Goal: Transaction & Acquisition: Purchase product/service

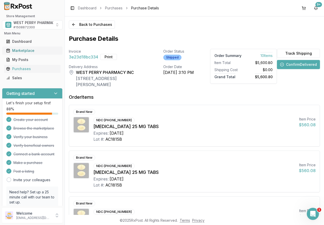
click at [17, 51] on div "Marketplace" at bounding box center [32, 50] width 52 height 5
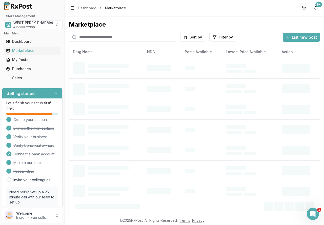
click at [97, 37] on input "search" at bounding box center [122, 37] width 107 height 9
type input "*"
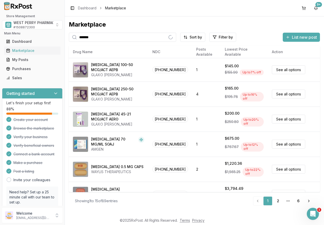
type input "*******"
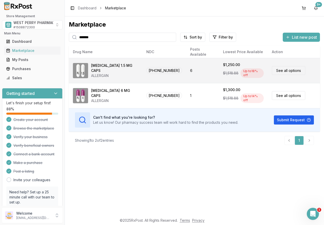
click at [150, 71] on span "61874-0115-30" at bounding box center [164, 70] width 36 height 7
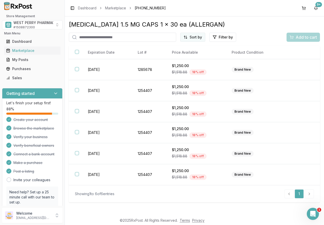
click at [190, 37] on html "Store Management WEST PERRY PHARMACY INC # 1508872300 Main Menu Dashboard Marke…" at bounding box center [162, 112] width 324 height 225
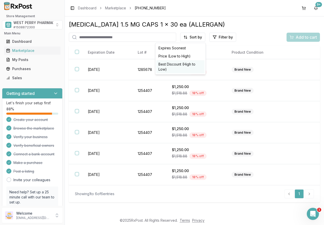
click at [189, 65] on div "Best Discount (High to Low)" at bounding box center [181, 66] width 48 height 13
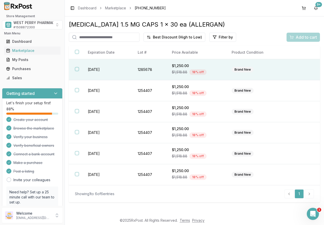
click at [148, 68] on td "1285678" at bounding box center [149, 69] width 34 height 21
click at [293, 36] on div "Add to cart" at bounding box center [303, 37] width 27 height 6
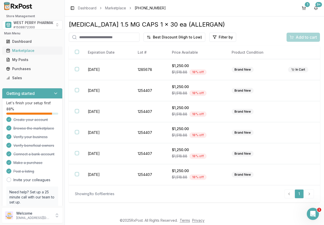
click at [20, 48] on div "Marketplace" at bounding box center [32, 50] width 52 height 5
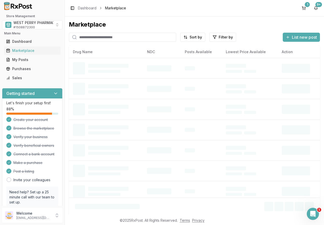
click at [95, 36] on input "search" at bounding box center [122, 37] width 107 height 9
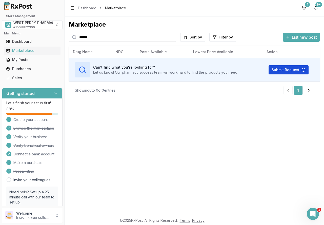
click at [282, 69] on button "Submit Request" at bounding box center [289, 69] width 40 height 9
click at [67, 36] on div "Marketplace ****** Sort by Filter by List new post Card Table Can't find what y…" at bounding box center [194, 115] width 259 height 199
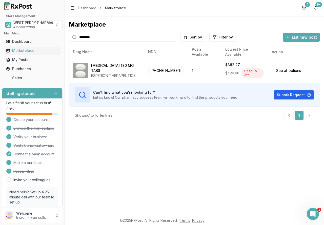
drag, startPoint x: 103, startPoint y: 37, endPoint x: 22, endPoint y: 35, distance: 81.4
click at [22, 35] on div "Store Management WEST PERRY PHARMACY INC # 1508872300 Main Menu Dashboard Marke…" at bounding box center [162, 112] width 324 height 225
type input "*******"
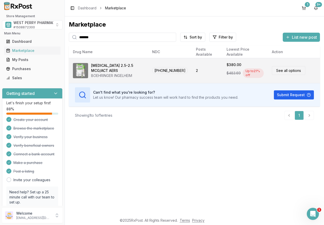
click at [283, 72] on link "See all options" at bounding box center [288, 70] width 33 height 9
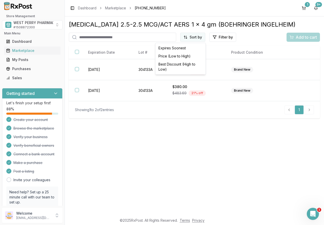
click at [192, 39] on html "Store Management WEST PERRY PHARMACY INC # 1508872300 Main Menu Dashboard Marke…" at bounding box center [162, 112] width 324 height 225
click at [186, 64] on div "Best Discount (High to Low)" at bounding box center [181, 66] width 48 height 13
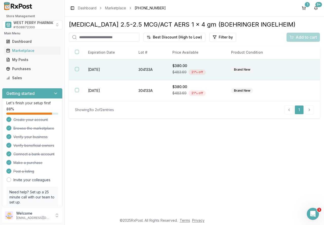
click at [87, 68] on td "2026-07-31" at bounding box center [107, 69] width 50 height 21
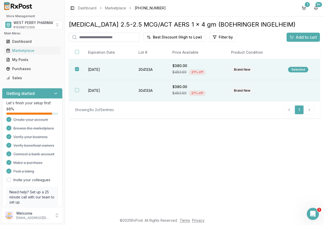
click at [93, 91] on td "2026-07-31" at bounding box center [107, 90] width 50 height 21
click at [297, 36] on span "Add to cart" at bounding box center [306, 37] width 21 height 6
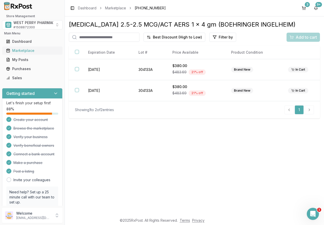
click at [20, 51] on div "Marketplace" at bounding box center [32, 50] width 52 height 5
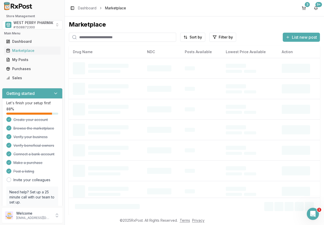
click at [93, 37] on input "search" at bounding box center [122, 37] width 107 height 9
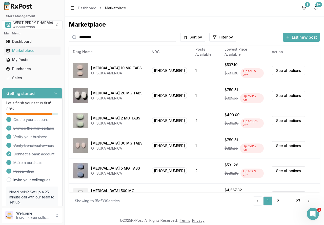
type input "*********"
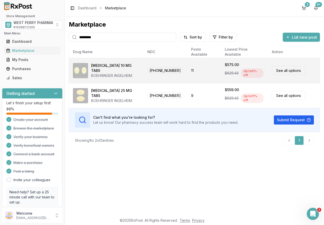
click at [159, 70] on span "00597-0152-30" at bounding box center [165, 70] width 36 height 7
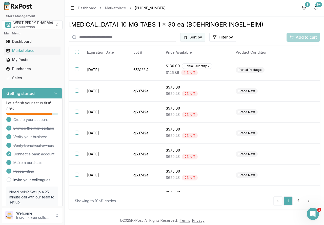
click at [197, 39] on html "Store Management WEST PERRY PHARMACY INC # 1508872300 Main Menu Dashboard Marke…" at bounding box center [162, 112] width 324 height 225
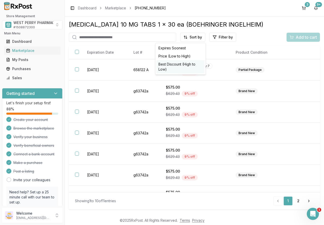
click at [190, 65] on div "Best Discount (High to Low)" at bounding box center [181, 66] width 48 height 13
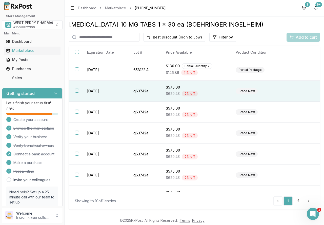
click at [76, 90] on button "button" at bounding box center [77, 91] width 4 height 4
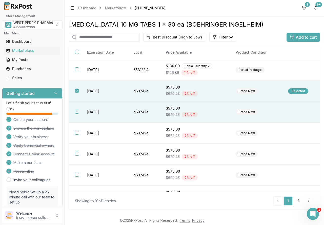
click at [76, 113] on button "button" at bounding box center [77, 112] width 4 height 4
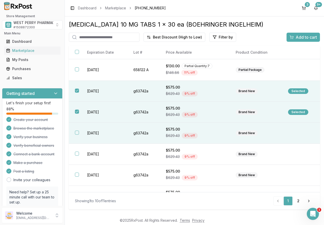
click at [79, 133] on button "button" at bounding box center [77, 133] width 4 height 4
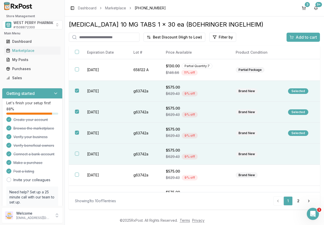
click at [77, 153] on button "button" at bounding box center [77, 154] width 4 height 4
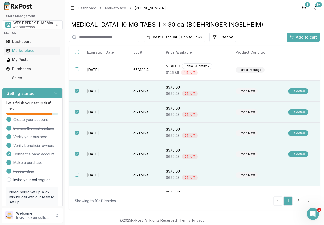
click at [77, 176] on button "button" at bounding box center [77, 175] width 4 height 4
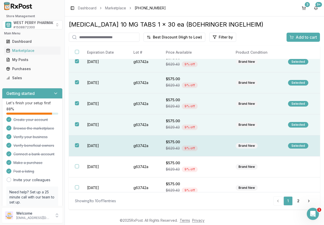
scroll to position [51, 0]
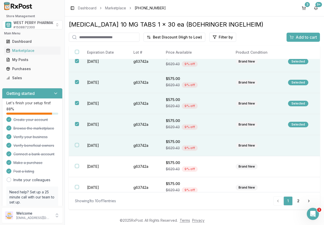
click at [87, 144] on td "2027-11-01" at bounding box center [104, 145] width 46 height 21
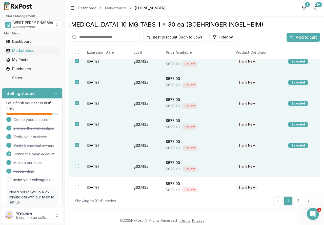
click at [82, 166] on td "2027-11-01" at bounding box center [104, 166] width 46 height 21
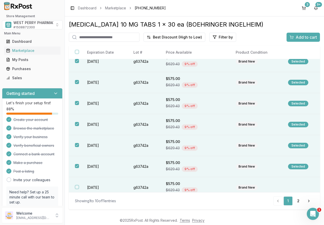
click at [85, 188] on td "2027-11-01" at bounding box center [104, 187] width 46 height 21
click at [303, 36] on span "Add to cart" at bounding box center [306, 37] width 21 height 6
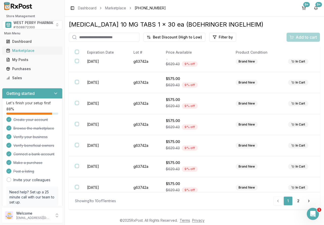
click at [27, 49] on div "Marketplace" at bounding box center [32, 50] width 52 height 5
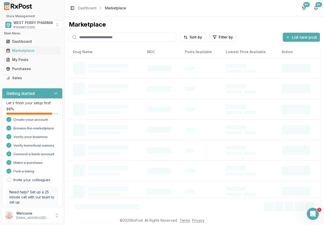
click at [84, 36] on input "search" at bounding box center [122, 37] width 107 height 9
type input "*****"
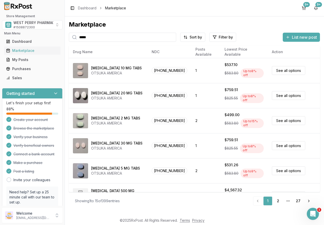
click at [104, 38] on input "*****" at bounding box center [122, 37] width 107 height 9
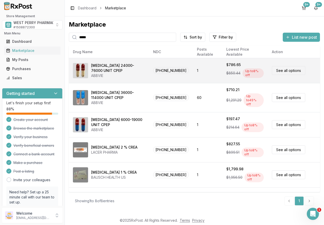
click at [112, 65] on div "Creon 24000-76000 UNIT CPEP" at bounding box center [118, 68] width 54 height 10
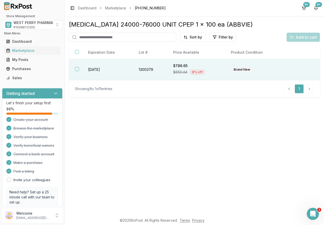
click at [97, 71] on td "2027-01-31" at bounding box center [107, 69] width 51 height 21
click at [304, 37] on span "Add to cart" at bounding box center [306, 37] width 21 height 6
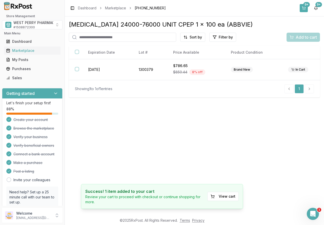
click at [304, 5] on div "9+" at bounding box center [307, 4] width 7 height 5
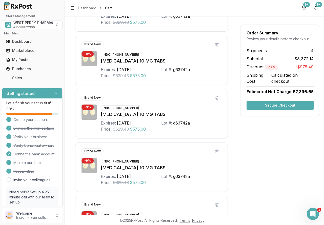
scroll to position [740, 0]
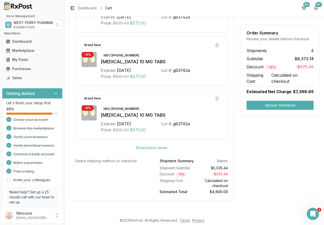
click at [276, 104] on button "Secure Checkout" at bounding box center [280, 105] width 67 height 9
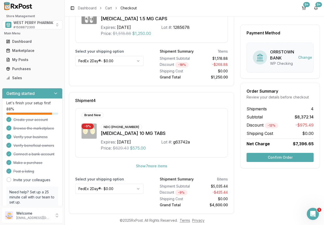
scroll to position [365, 0]
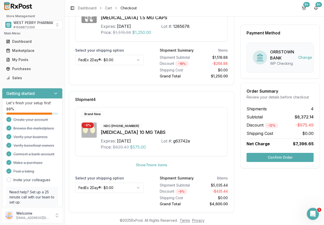
click at [272, 159] on button "Confirm Order" at bounding box center [280, 157] width 67 height 9
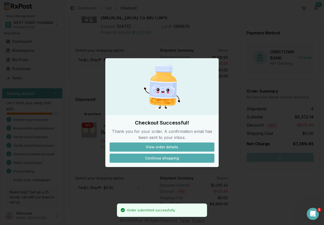
click at [149, 158] on button "Continue shopping" at bounding box center [162, 158] width 105 height 9
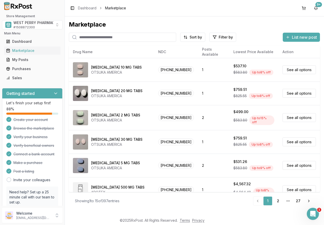
click at [98, 38] on input "search" at bounding box center [122, 37] width 107 height 9
type input "*********"
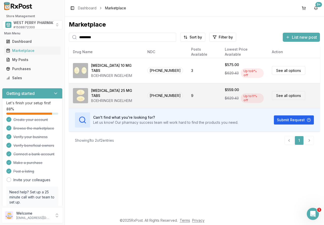
click at [141, 94] on td "Jardiance 25 MG TABS BOEHRINGER INGELHEIM" at bounding box center [106, 95] width 74 height 25
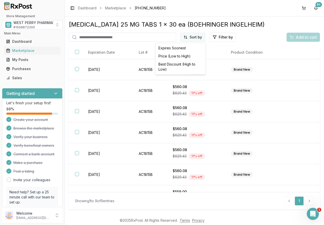
click at [199, 36] on html "Store Management WEST PERRY PHARMACY INC # 1508872300 Main Menu Dashboard Marke…" at bounding box center [162, 112] width 324 height 225
click at [196, 64] on div "Best Discount (High to Low)" at bounding box center [181, 66] width 48 height 13
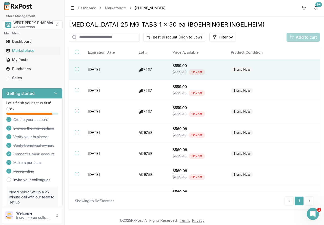
click at [78, 69] on button "button" at bounding box center [77, 69] width 4 height 4
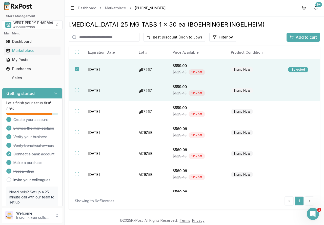
click at [79, 89] on button "button" at bounding box center [77, 90] width 4 height 4
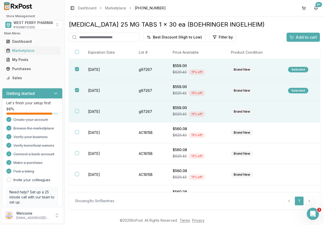
click at [79, 112] on th at bounding box center [75, 111] width 13 height 21
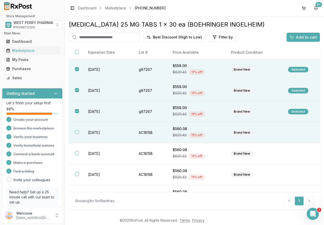
click at [87, 134] on td "2027-02-28" at bounding box center [107, 132] width 51 height 21
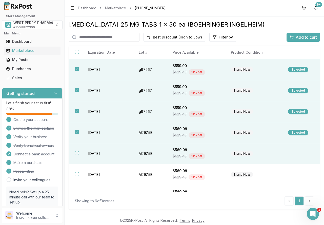
click at [89, 150] on td "2027-02-28" at bounding box center [107, 153] width 51 height 21
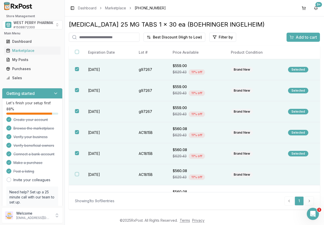
click at [89, 175] on td "2027-02-28" at bounding box center [107, 174] width 51 height 21
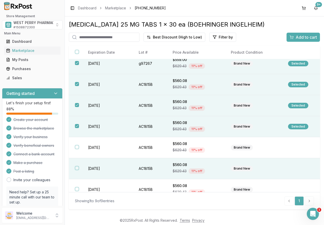
scroll to position [56, 0]
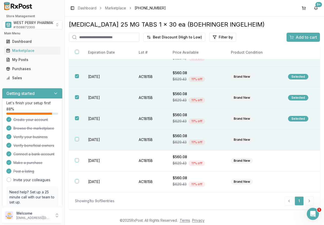
click at [104, 139] on td "2027-02-28" at bounding box center [107, 139] width 51 height 21
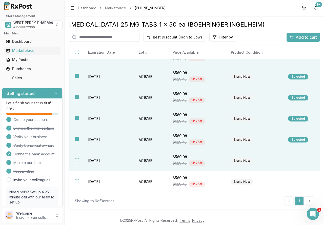
click at [99, 159] on td "2027-02-28" at bounding box center [107, 160] width 51 height 21
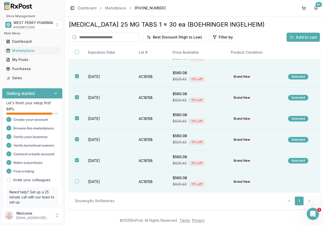
click at [96, 182] on td "2027-02-28" at bounding box center [107, 182] width 51 height 21
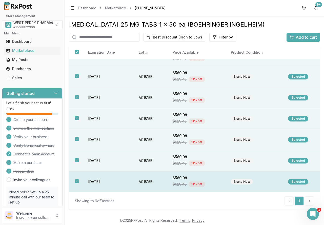
click at [78, 181] on button "button" at bounding box center [77, 181] width 4 height 4
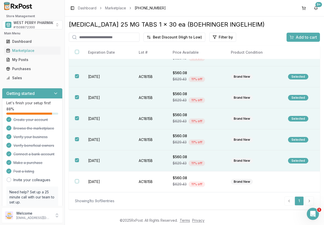
click at [297, 40] on span "Add to cart" at bounding box center [306, 37] width 21 height 6
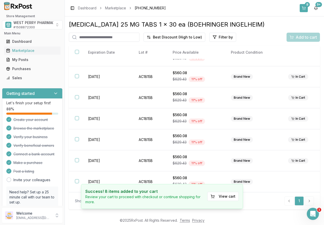
click at [305, 8] on button "8" at bounding box center [304, 8] width 8 height 8
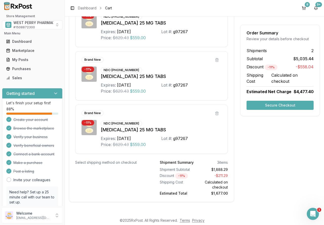
scroll to position [495, 0]
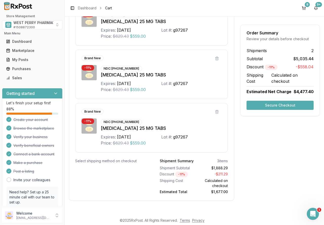
click at [278, 104] on button "Secure Checkout" at bounding box center [280, 105] width 67 height 9
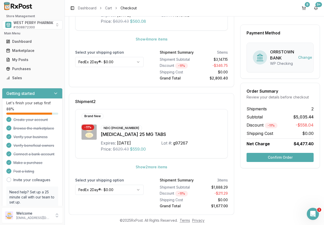
scroll to position [136, 0]
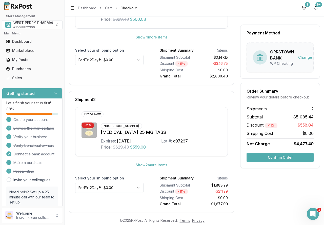
click at [273, 158] on button "Confirm Order" at bounding box center [280, 157] width 67 height 9
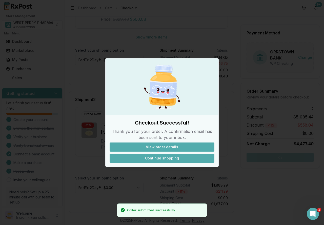
click at [172, 157] on button "Continue shopping" at bounding box center [162, 158] width 105 height 9
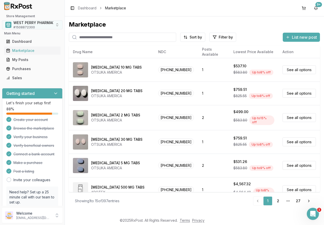
click at [30, 26] on span "# 1508872300" at bounding box center [24, 27] width 22 height 4
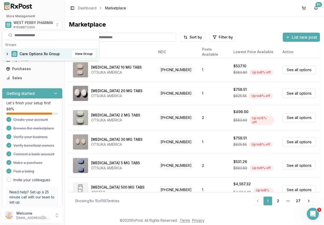
click at [32, 53] on span "Care Options Rx Group" at bounding box center [40, 53] width 40 height 5
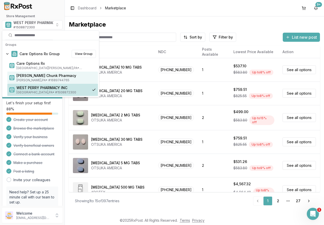
click at [32, 79] on span "Jim Thorpe , PA • # 1689744765" at bounding box center [56, 80] width 80 height 4
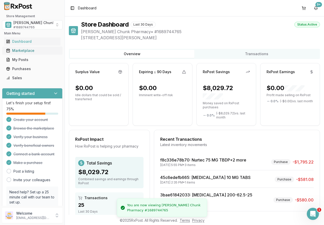
click at [18, 51] on div "Marketplace" at bounding box center [32, 50] width 52 height 5
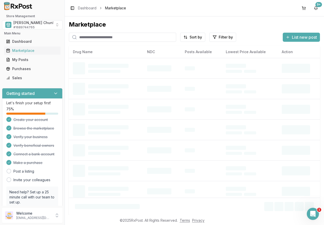
click at [92, 38] on input "search" at bounding box center [122, 37] width 107 height 9
type input "*"
type input "******"
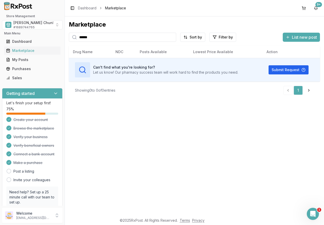
click at [172, 38] on input "******" at bounding box center [122, 37] width 107 height 9
click at [152, 34] on input "search" at bounding box center [122, 37] width 107 height 9
type input "******"
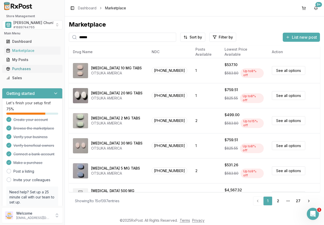
click at [13, 68] on div "Purchases" at bounding box center [32, 68] width 52 height 5
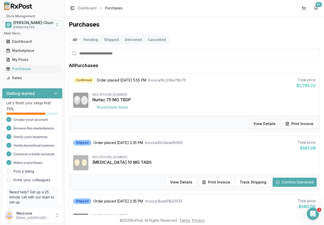
click at [33, 25] on span "[PERSON_NAME] Chunk Pharmacy" at bounding box center [43, 22] width 60 height 5
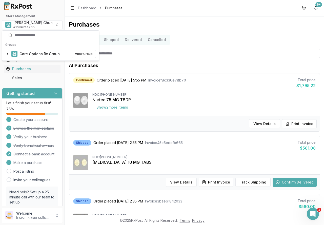
click at [131, 23] on h1 "Purchases" at bounding box center [194, 25] width 251 height 8
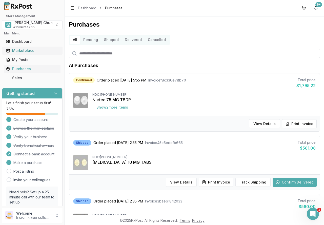
click at [21, 49] on div "Marketplace" at bounding box center [32, 50] width 52 height 5
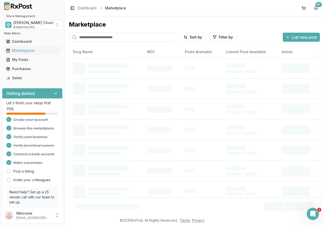
click at [82, 37] on input "search" at bounding box center [122, 37] width 107 height 9
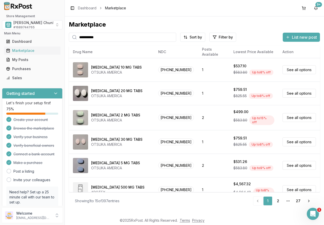
type input "**********"
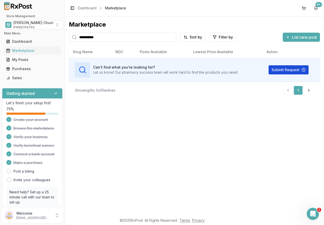
click at [283, 69] on button "Submit Request" at bounding box center [289, 69] width 40 height 9
click at [29, 70] on div "Purchases" at bounding box center [32, 68] width 52 height 5
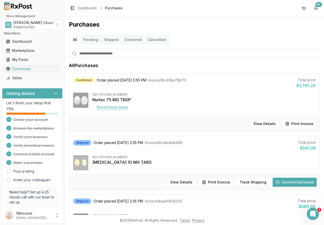
click at [114, 107] on button "Show 2 more item s" at bounding box center [112, 107] width 40 height 9
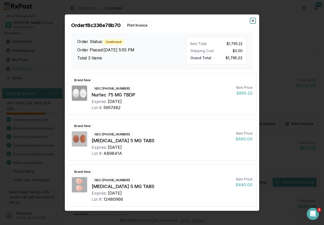
click at [252, 21] on icon "button" at bounding box center [253, 21] width 4 height 4
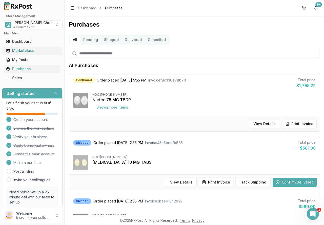
drag, startPoint x: 26, startPoint y: 50, endPoint x: 5, endPoint y: 51, distance: 21.5
click at [26, 50] on div "Marketplace" at bounding box center [32, 50] width 52 height 5
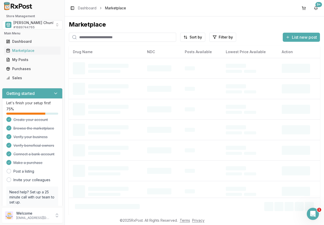
click at [101, 39] on input "search" at bounding box center [122, 37] width 107 height 9
type input "******"
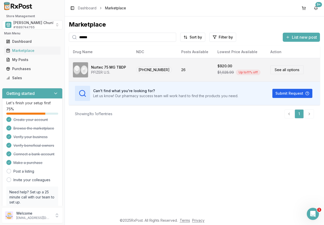
click at [160, 69] on span "72618-3000-02" at bounding box center [154, 69] width 36 height 7
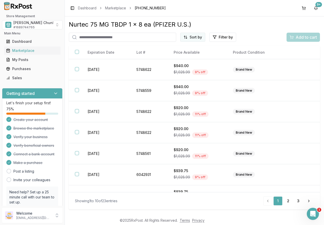
click at [193, 37] on html "Store Management Mauch Chunk Pharmacy # 1689744765 Main Menu Dashboard Marketpl…" at bounding box center [162, 112] width 324 height 225
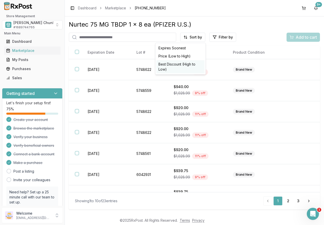
click at [190, 66] on div "Best Discount (High to Low)" at bounding box center [181, 66] width 48 height 13
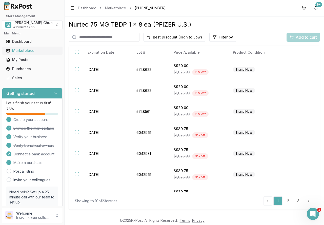
click at [23, 51] on div "Marketplace" at bounding box center [32, 50] width 52 height 5
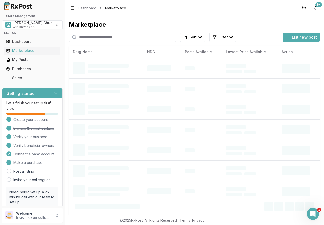
click at [108, 37] on input "search" at bounding box center [122, 37] width 107 height 9
type input "********"
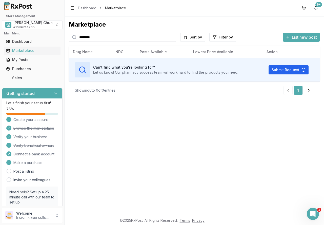
click at [172, 37] on input "********" at bounding box center [122, 37] width 107 height 9
click at [38, 25] on div "[PERSON_NAME] Chunk Pharmacy # 1689744765" at bounding box center [43, 24] width 60 height 9
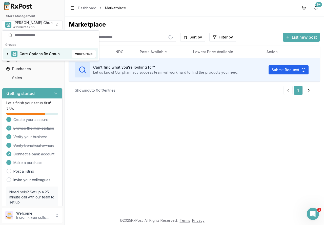
click at [30, 53] on span "Care Options Rx Group" at bounding box center [40, 53] width 40 height 5
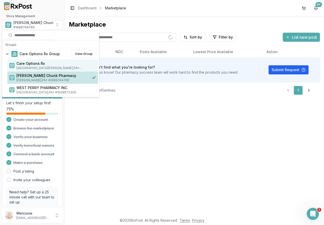
click at [29, 64] on span "Care Options Rx" at bounding box center [56, 63] width 80 height 5
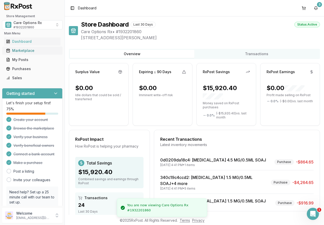
click at [25, 52] on div "Marketplace" at bounding box center [32, 50] width 52 height 5
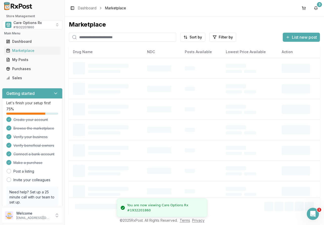
click at [96, 38] on input "search" at bounding box center [122, 37] width 107 height 9
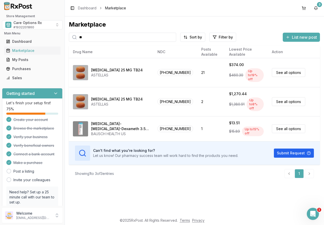
type input "**"
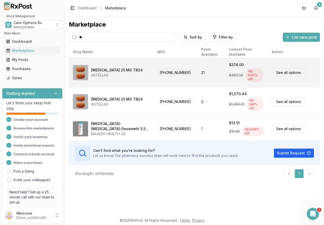
click at [106, 73] on div "ASTELLAS" at bounding box center [117, 75] width 52 height 5
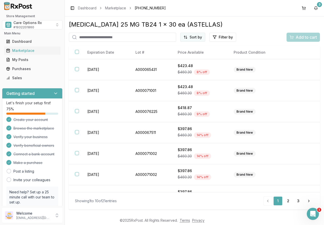
click at [195, 37] on html "Store Management Care Options Rx # 1932201860 Main Menu Dashboard Marketplace M…" at bounding box center [162, 112] width 324 height 225
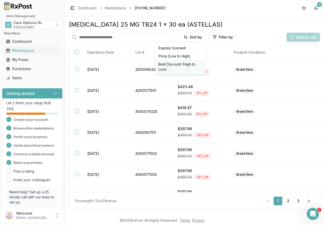
click at [188, 65] on div "Best Discount (High to Low)" at bounding box center [181, 66] width 48 height 13
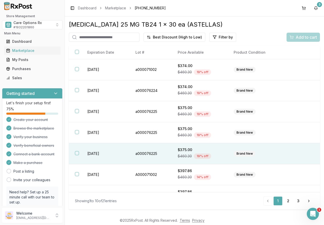
click at [77, 154] on button "button" at bounding box center [77, 153] width 4 height 4
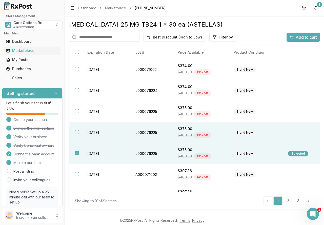
click at [77, 135] on th at bounding box center [75, 132] width 12 height 21
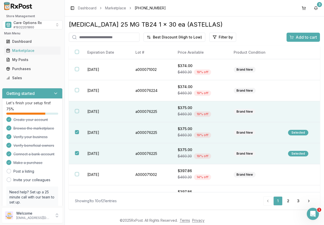
click at [78, 112] on button "button" at bounding box center [77, 111] width 4 height 4
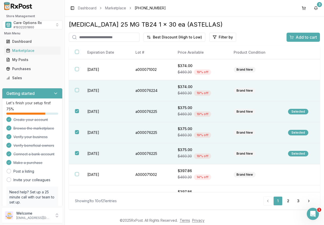
drag, startPoint x: 79, startPoint y: 91, endPoint x: 80, endPoint y: 82, distance: 9.7
click at [79, 91] on th at bounding box center [75, 90] width 12 height 21
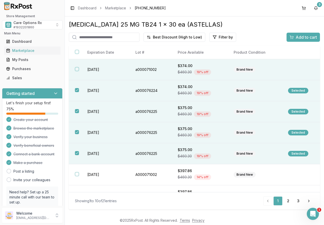
click at [80, 73] on th at bounding box center [75, 69] width 12 height 21
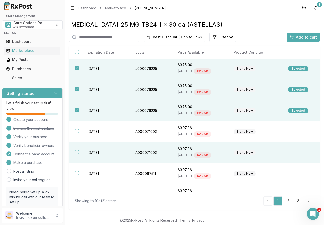
scroll to position [51, 0]
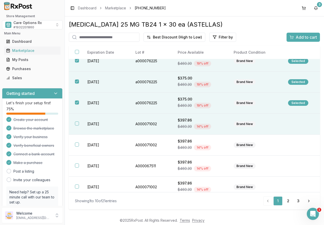
click at [93, 126] on td "2027-04-30" at bounding box center [105, 124] width 48 height 21
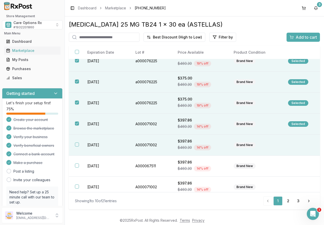
click at [93, 145] on td "2027-04-30" at bounding box center [105, 145] width 48 height 21
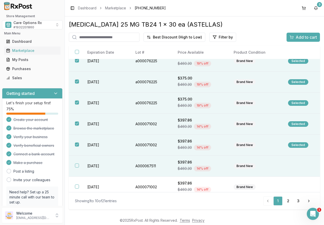
click at [93, 164] on td "2027-01-31" at bounding box center [105, 166] width 48 height 21
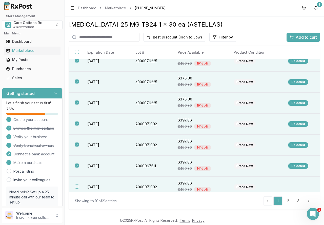
click at [93, 184] on td "2027-04-30" at bounding box center [105, 187] width 48 height 21
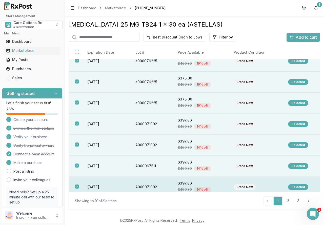
scroll to position [77, 0]
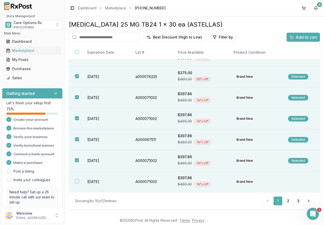
click at [92, 182] on td "2027-04-30" at bounding box center [105, 182] width 48 height 21
click at [295, 36] on div "Add to cart" at bounding box center [303, 37] width 27 height 6
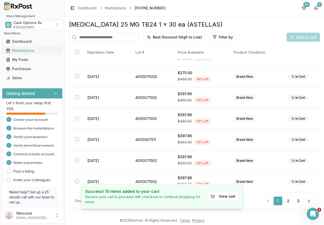
click at [28, 49] on div "Marketplace" at bounding box center [32, 50] width 52 height 5
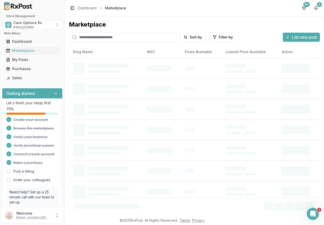
click at [91, 36] on input "search" at bounding box center [122, 37] width 107 height 9
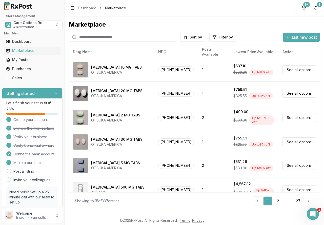
click at [93, 36] on input "search" at bounding box center [122, 37] width 107 height 9
type input "*********"
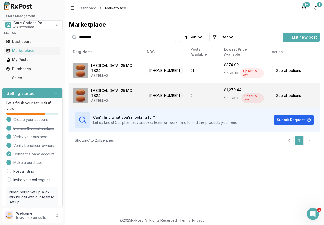
click at [101, 98] on div "ASTELLAS" at bounding box center [115, 100] width 48 height 5
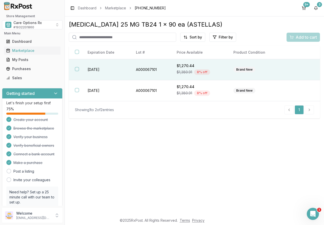
drag, startPoint x: 86, startPoint y: 70, endPoint x: 89, endPoint y: 79, distance: 8.6
click at [86, 70] on td "2026-12-31" at bounding box center [106, 69] width 48 height 21
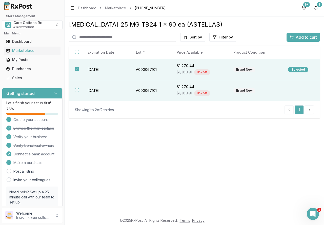
click at [86, 90] on td "2026-12-01" at bounding box center [106, 90] width 48 height 21
click at [295, 36] on div "Add to cart" at bounding box center [303, 37] width 27 height 6
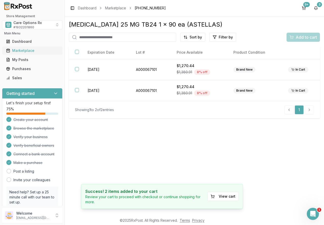
click at [24, 50] on div "Marketplace" at bounding box center [32, 50] width 52 height 5
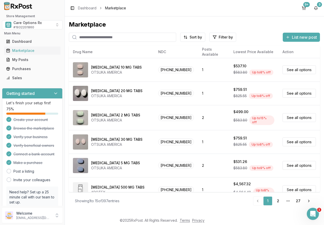
click at [99, 38] on input "search" at bounding box center [122, 37] width 107 height 9
type input "********"
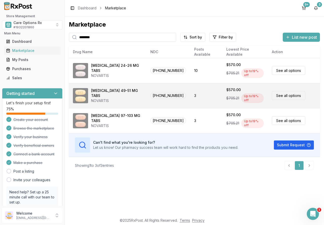
click at [88, 93] on img at bounding box center [80, 95] width 15 height 15
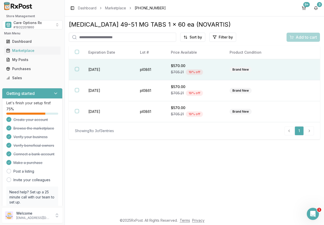
click at [101, 70] on td "2028-01-01" at bounding box center [108, 69] width 52 height 21
click at [299, 36] on span "Add to cart" at bounding box center [306, 37] width 21 height 6
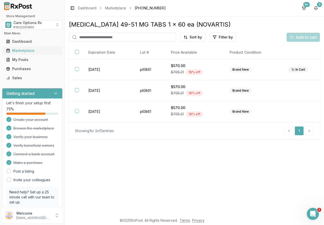
click at [16, 52] on div "Marketplace" at bounding box center [32, 50] width 52 height 5
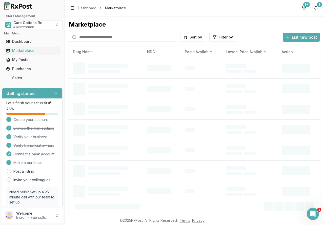
click at [89, 35] on input "search" at bounding box center [122, 37] width 107 height 9
type input "*******"
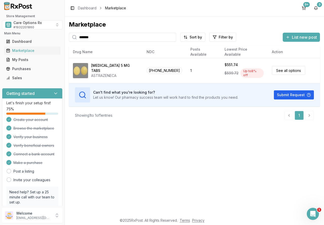
click at [171, 35] on input "*******" at bounding box center [122, 37] width 107 height 9
click at [171, 36] on input "*******" at bounding box center [122, 37] width 107 height 9
click at [166, 37] on input "search" at bounding box center [122, 37] width 107 height 9
type input "**********"
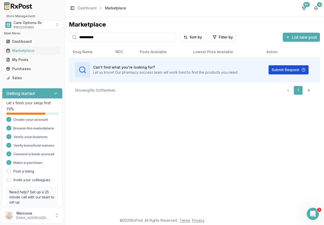
click at [288, 68] on button "Submit Request" at bounding box center [289, 69] width 40 height 9
click at [305, 8] on button "9+" at bounding box center [304, 8] width 8 height 8
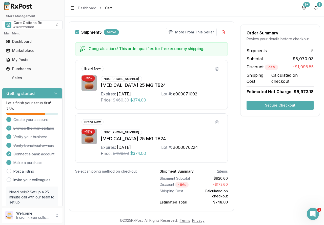
scroll to position [1029, 0]
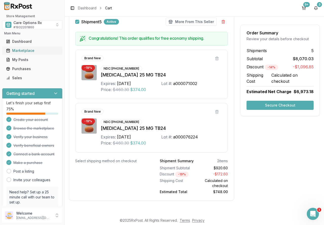
click at [23, 50] on div "Marketplace" at bounding box center [32, 50] width 52 height 5
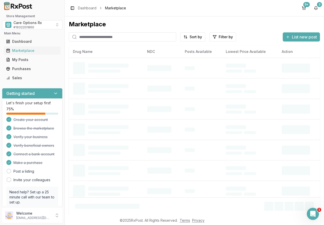
click at [103, 37] on input "search" at bounding box center [122, 36] width 107 height 9
type input "*******"
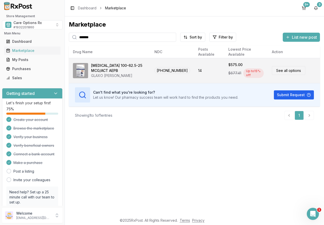
click at [98, 70] on div "Trelegy Ellipta 100-62.5-25 MCG/ACT AEPB" at bounding box center [118, 68] width 55 height 10
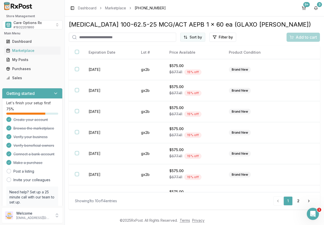
click at [197, 35] on html "Store Management Care Options Rx # 1932201860 Main Menu Dashboard Marketplace M…" at bounding box center [162, 112] width 324 height 225
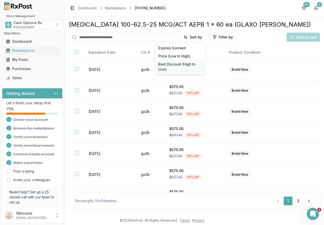
click at [190, 64] on div "Best Discount (High to Low)" at bounding box center [181, 66] width 48 height 13
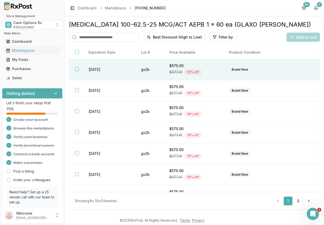
click at [96, 68] on td "2027-04-01" at bounding box center [109, 69] width 52 height 21
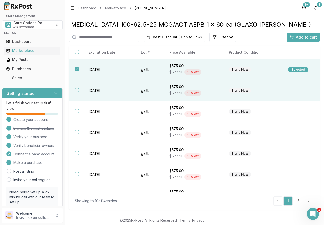
click at [98, 90] on td "2027-04-01" at bounding box center [109, 90] width 52 height 21
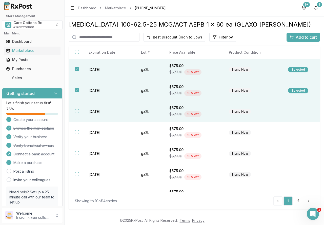
click at [98, 109] on td "2027-04-01" at bounding box center [109, 111] width 52 height 21
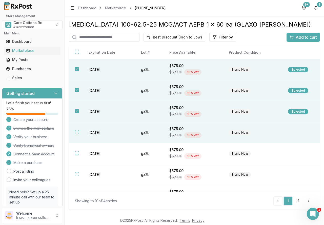
click at [101, 132] on td "2027-04-01" at bounding box center [109, 132] width 52 height 21
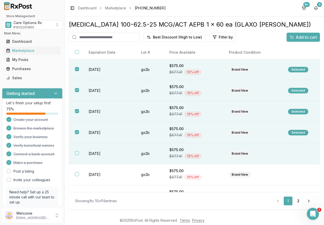
click at [103, 150] on td "2027-04-01" at bounding box center [109, 153] width 52 height 21
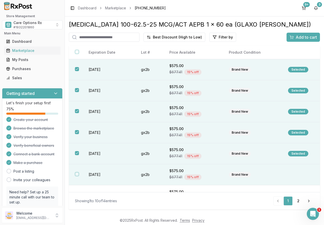
click at [101, 175] on td "2026-04-01" at bounding box center [109, 174] width 52 height 21
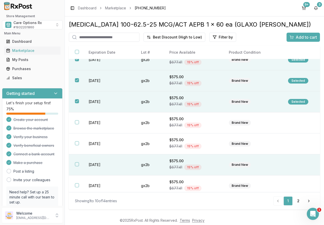
scroll to position [76, 0]
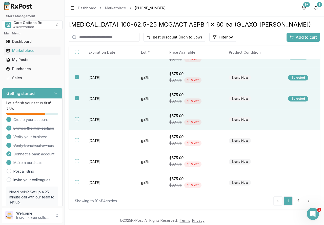
click at [99, 119] on td "2027-04-01" at bounding box center [109, 119] width 52 height 21
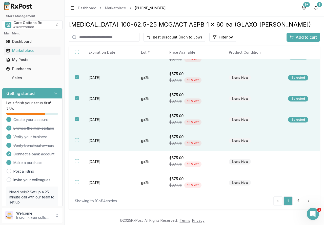
click at [97, 138] on td "2027-04-01" at bounding box center [109, 140] width 52 height 21
click at [295, 38] on div "Add to cart" at bounding box center [303, 37] width 27 height 6
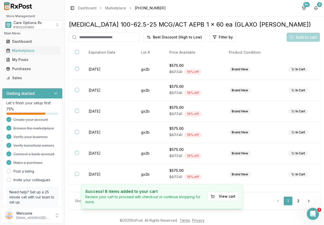
scroll to position [0, 0]
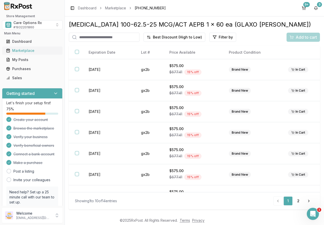
click at [28, 51] on div "Marketplace" at bounding box center [32, 50] width 52 height 5
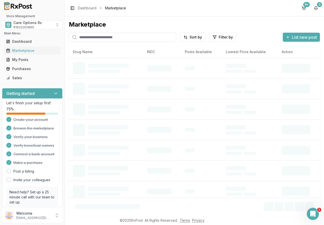
click at [87, 35] on input "search" at bounding box center [122, 37] width 107 height 9
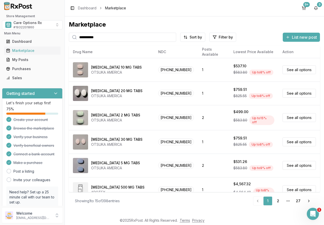
type input "**********"
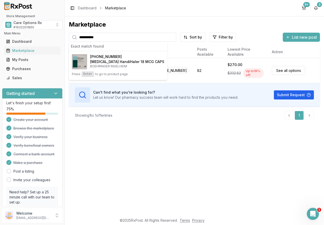
click at [169, 133] on div "**********" at bounding box center [194, 115] width 259 height 199
click at [135, 149] on div "**********" at bounding box center [194, 115] width 259 height 199
drag, startPoint x: 168, startPoint y: 139, endPoint x: 174, endPoint y: 124, distance: 16.3
click at [169, 139] on div "**********" at bounding box center [194, 115] width 259 height 199
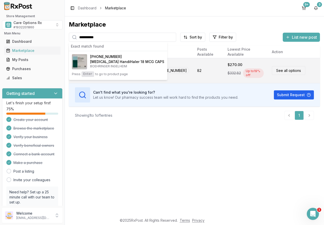
click at [281, 71] on link "See all options" at bounding box center [288, 70] width 33 height 9
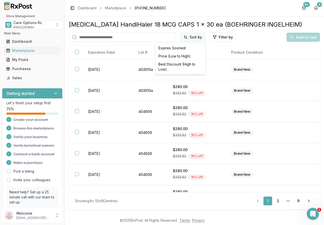
click at [195, 38] on html "Store Management Care Options Rx # 1932201860 Main Menu Dashboard Marketplace M…" at bounding box center [162, 112] width 324 height 225
click at [186, 66] on div "Best Discount (High to Low)" at bounding box center [181, 66] width 48 height 13
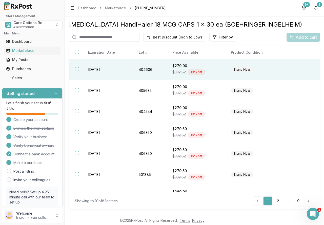
click at [92, 69] on td "2026-04-20" at bounding box center [107, 69] width 51 height 21
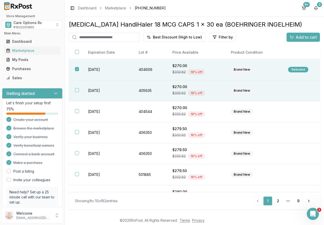
click at [98, 89] on td "2026-04-30" at bounding box center [107, 90] width 51 height 21
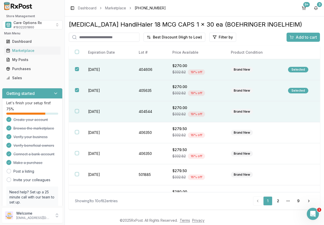
click at [103, 111] on td "2026-02-28" at bounding box center [107, 111] width 51 height 21
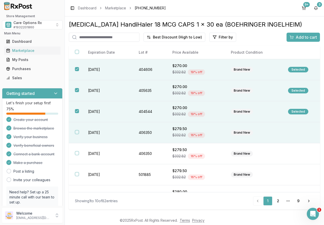
click at [96, 129] on td "2026-06-30" at bounding box center [107, 132] width 51 height 21
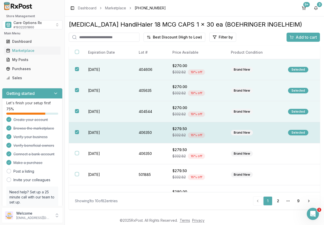
click at [108, 133] on td "2026-06-30" at bounding box center [107, 132] width 51 height 21
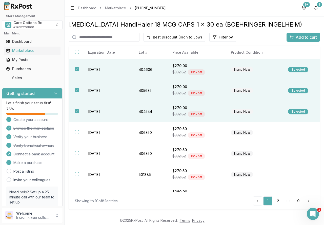
click at [295, 37] on div "Add to cart" at bounding box center [303, 37] width 27 height 6
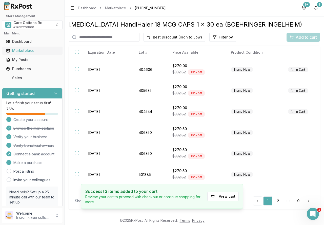
click at [25, 49] on div "Marketplace" at bounding box center [32, 50] width 52 height 5
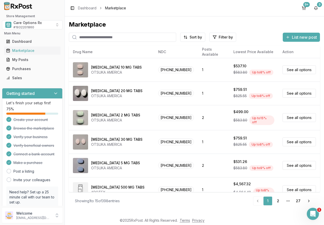
drag, startPoint x: 88, startPoint y: 37, endPoint x: 84, endPoint y: 37, distance: 4.8
click at [88, 37] on input "search" at bounding box center [122, 37] width 107 height 9
type input "*******"
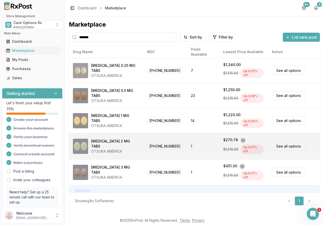
click at [129, 143] on div "Rexulti 2 MG TABS OTSUKA AMERICA" at bounding box center [106, 146] width 66 height 15
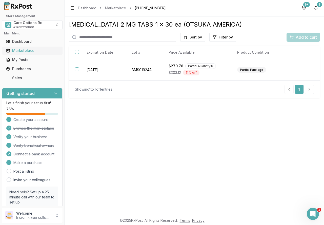
click at [30, 50] on div "Marketplace" at bounding box center [32, 50] width 52 height 5
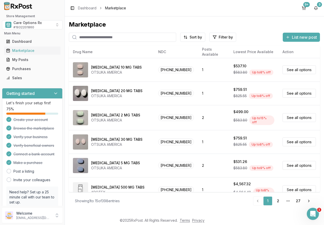
click at [99, 37] on input "search" at bounding box center [122, 37] width 107 height 9
type input "*******"
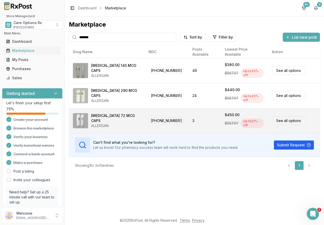
click at [117, 115] on div "[MEDICAL_DATA] 72 MCG CAPS" at bounding box center [115, 118] width 49 height 10
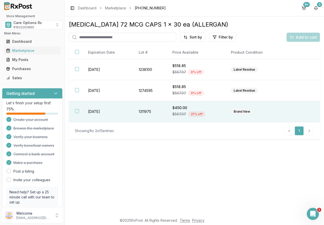
click at [103, 111] on td "2028-04-01" at bounding box center [107, 111] width 51 height 21
click at [297, 39] on span "Add to cart" at bounding box center [306, 37] width 21 height 6
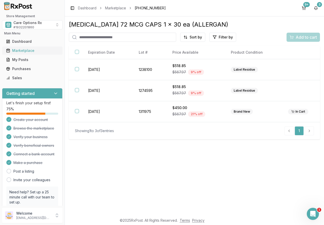
click at [32, 49] on div "Marketplace" at bounding box center [32, 50] width 52 height 5
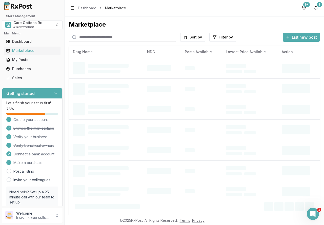
click at [81, 36] on input "search" at bounding box center [122, 37] width 107 height 9
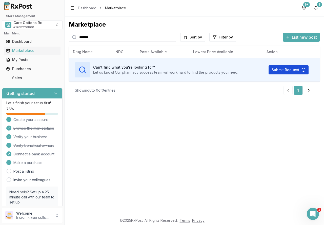
click at [272, 69] on button "Submit Request" at bounding box center [289, 69] width 40 height 9
drag, startPoint x: 99, startPoint y: 37, endPoint x: 44, endPoint y: 36, distance: 54.2
click at [44, 36] on div "Store Management Care Options Rx # 1932201860 Main Menu Dashboard Marketplace M…" at bounding box center [162, 112] width 324 height 225
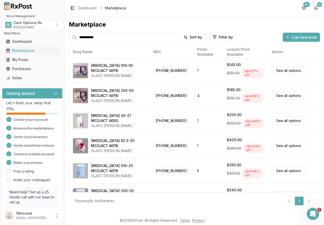
type input "**********"
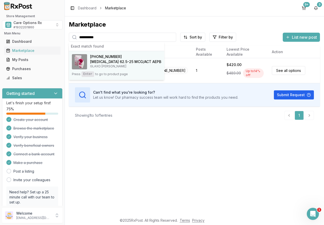
click at [117, 64] on h4 "[MEDICAL_DATA] 62.5-25 MCG/ACT AEPB" at bounding box center [125, 61] width 71 height 5
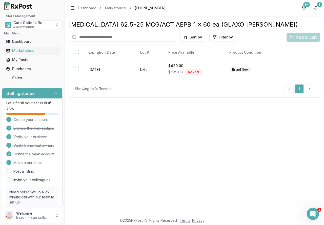
drag, startPoint x: 129, startPoint y: 116, endPoint x: 55, endPoint y: 109, distance: 74.3
click at [122, 116] on div "Anoro Ellipta 62.5-25 MCG/ACT AEPB 1 x 60 ea (GLAXO SMITH KLINE) Sort by Filter…" at bounding box center [194, 115] width 259 height 199
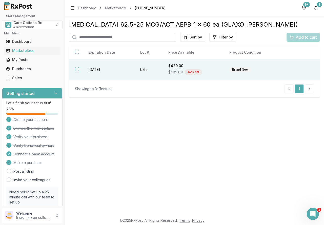
click at [180, 72] on span "$489.09" at bounding box center [175, 72] width 14 height 5
click at [307, 36] on span "Add to cart" at bounding box center [306, 37] width 21 height 6
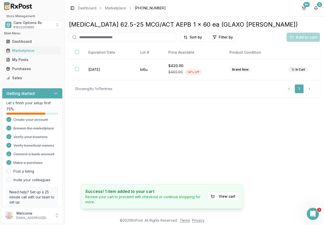
drag, startPoint x: 303, startPoint y: 6, endPoint x: 300, endPoint y: 10, distance: 4.9
click at [303, 6] on button "9+" at bounding box center [304, 8] width 8 height 8
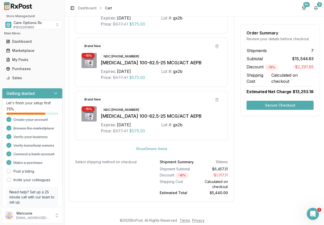
scroll to position [1649, 0]
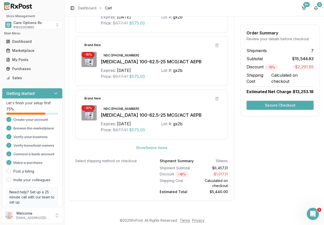
click at [269, 105] on button "Secure Checkout" at bounding box center [280, 105] width 67 height 9
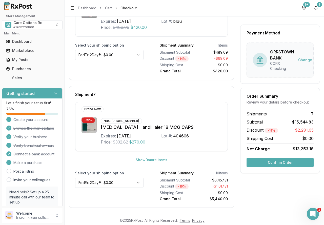
scroll to position [762, 0]
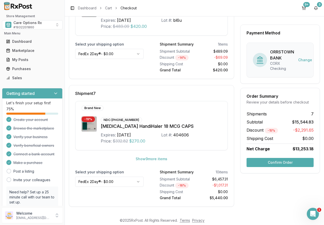
click at [280, 164] on button "Confirm Order" at bounding box center [280, 162] width 67 height 9
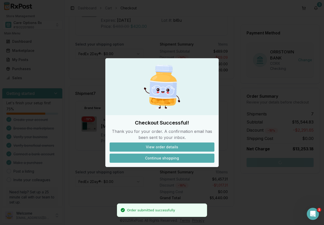
click at [173, 160] on button "Continue shopping" at bounding box center [162, 158] width 105 height 9
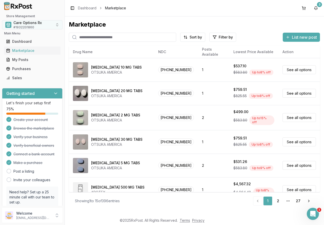
click at [29, 24] on span "Care Options Rx" at bounding box center [27, 22] width 28 height 5
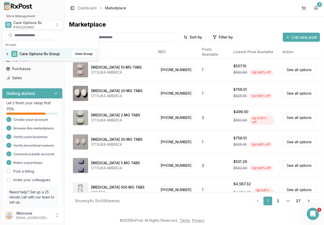
click at [29, 53] on span "Care Options Rx Group" at bounding box center [40, 53] width 40 height 5
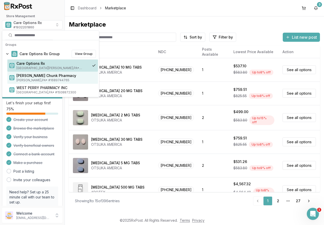
click at [28, 77] on span "[PERSON_NAME] Chunk Pharmacy" at bounding box center [56, 75] width 80 height 5
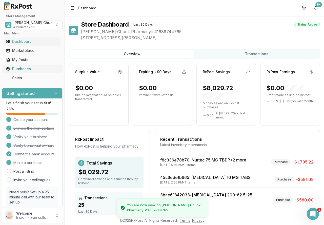
click at [26, 71] on div "Purchases" at bounding box center [32, 68] width 52 height 5
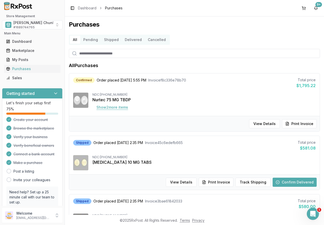
click at [113, 108] on button "Show 2 more item s" at bounding box center [112, 107] width 40 height 9
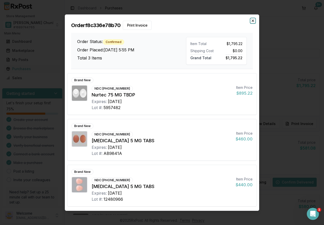
click at [255, 21] on icon "button" at bounding box center [253, 21] width 4 height 4
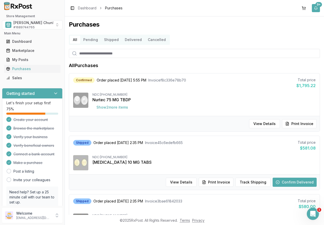
click at [315, 8] on button "9+" at bounding box center [316, 8] width 8 height 8
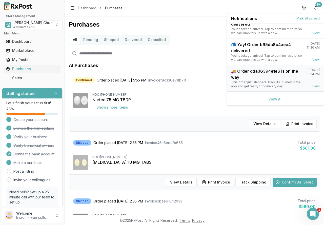
scroll to position [66, 0]
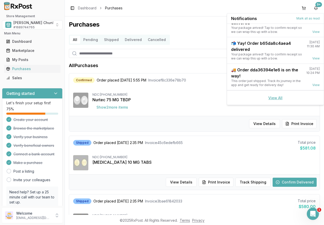
click at [279, 99] on link "View All" at bounding box center [276, 98] width 14 height 4
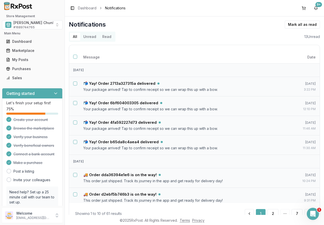
click at [91, 39] on button "Unread" at bounding box center [89, 37] width 19 height 8
click at [76, 56] on button "Select all notifications" at bounding box center [75, 57] width 4 height 4
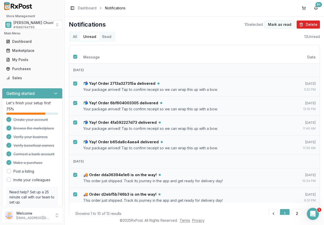
click at [283, 23] on button "Mark as read" at bounding box center [280, 25] width 30 height 8
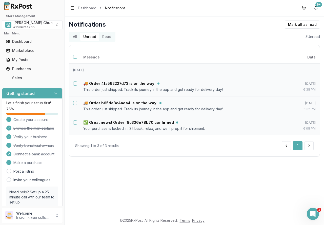
click at [258, 28] on div "Notifications Mark all as read" at bounding box center [194, 25] width 251 height 8
click at [77, 57] on button "Select all notifications" at bounding box center [75, 57] width 4 height 4
click at [274, 24] on button "Mark as read" at bounding box center [280, 25] width 30 height 8
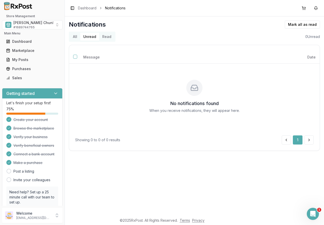
click at [190, 32] on div "All Unread Read 0 Unread" at bounding box center [194, 37] width 251 height 10
click at [28, 27] on span "# 1689744765" at bounding box center [23, 27] width 21 height 4
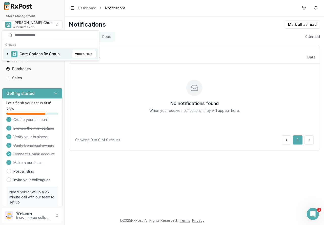
click at [26, 52] on span "Care Options Rx Group" at bounding box center [40, 53] width 40 height 5
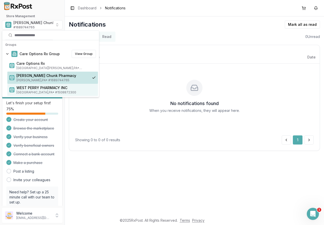
click at [28, 89] on span "WEST PERRY PHARMACY INC" at bounding box center [56, 87] width 80 height 5
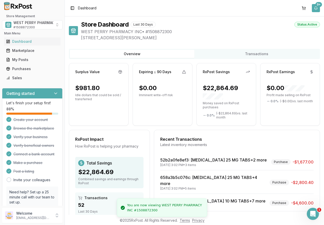
click at [319, 8] on button "9+" at bounding box center [316, 8] width 8 height 8
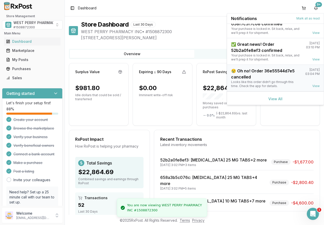
scroll to position [66, 0]
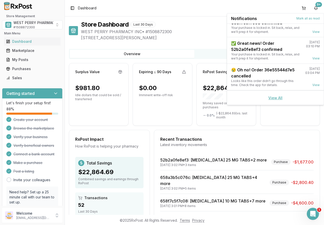
click at [279, 97] on link "View All" at bounding box center [276, 98] width 14 height 4
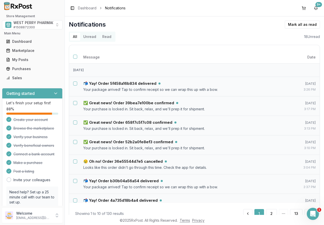
click at [89, 37] on button "Unread" at bounding box center [89, 37] width 19 height 8
click at [76, 57] on button "Select all notifications" at bounding box center [75, 57] width 4 height 4
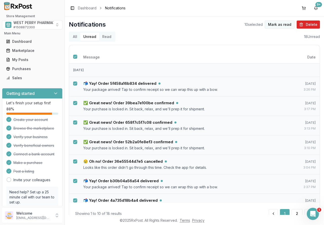
click at [279, 25] on button "Mark as read" at bounding box center [280, 25] width 30 height 8
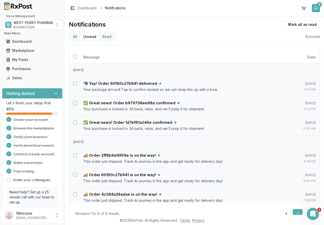
click at [318, 8] on button "8" at bounding box center [316, 8] width 8 height 8
click at [203, 34] on div "All Unread Read 8 Unread" at bounding box center [194, 37] width 251 height 10
click at [92, 36] on button "Unread" at bounding box center [89, 37] width 19 height 8
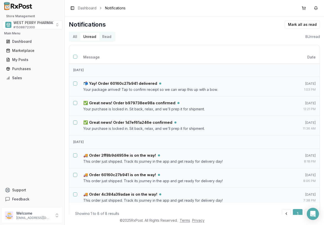
click at [92, 38] on button "Unread" at bounding box center [89, 37] width 19 height 8
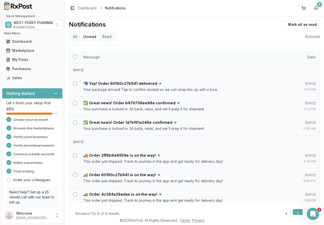
click at [74, 56] on button "Select all notifications" at bounding box center [75, 57] width 4 height 4
click at [276, 25] on button "Mark as read" at bounding box center [280, 25] width 30 height 8
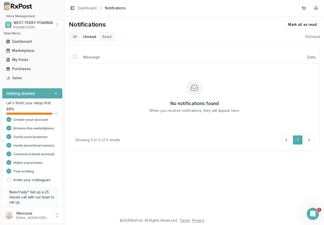
click at [177, 36] on div "All Unread Read 0 Unread" at bounding box center [194, 37] width 251 height 10
click at [35, 25] on div "WEST PERRY PHARMACY INC # 1508872300" at bounding box center [38, 24] width 51 height 9
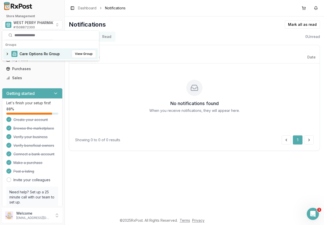
click at [30, 52] on span "Care Options Rx Group" at bounding box center [40, 53] width 40 height 5
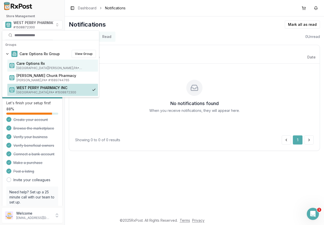
click at [29, 63] on span "Care Options Rx" at bounding box center [56, 63] width 80 height 5
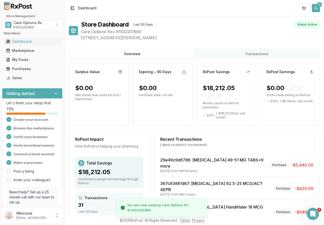
click at [316, 7] on button "3" at bounding box center [316, 8] width 8 height 8
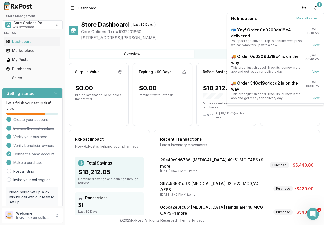
click at [309, 18] on button "Mark all as read" at bounding box center [308, 18] width 23 height 4
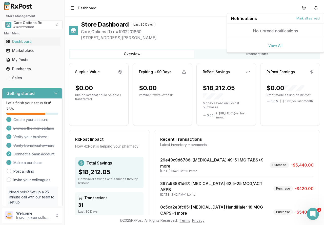
click at [209, 30] on span "Care Options Rx • # 1932201860" at bounding box center [200, 32] width 239 height 6
click at [24, 44] on link "Dashboard" at bounding box center [32, 41] width 57 height 9
click at [217, 31] on span "Care Options Rx • # 1932201860" at bounding box center [200, 32] width 239 height 6
click at [315, 8] on button "6" at bounding box center [316, 8] width 8 height 8
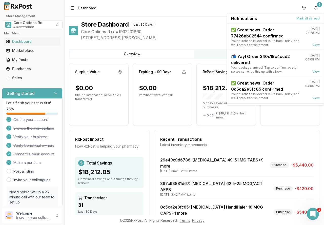
click at [304, 18] on button "Mark all as read" at bounding box center [308, 18] width 23 height 4
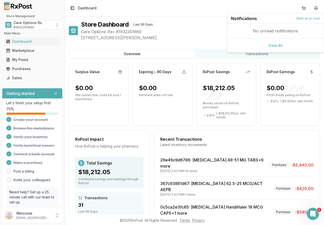
click at [194, 34] on span "Care Options Rx • # 1932201860" at bounding box center [200, 32] width 239 height 6
click at [28, 26] on span "# 1932201860" at bounding box center [23, 27] width 21 height 4
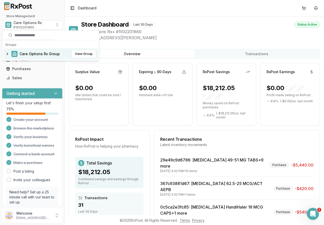
click at [29, 54] on span "Care Options Rx Group" at bounding box center [40, 53] width 40 height 5
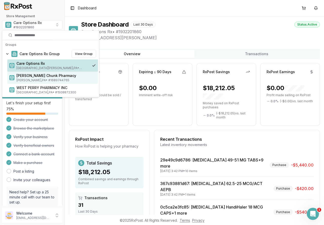
click at [30, 77] on span "[PERSON_NAME] Chunk Pharmacy" at bounding box center [56, 75] width 80 height 5
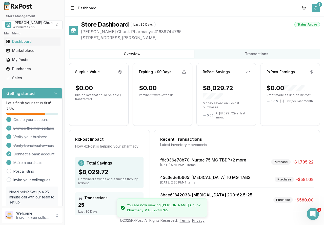
click at [317, 8] on button "2" at bounding box center [316, 8] width 8 height 8
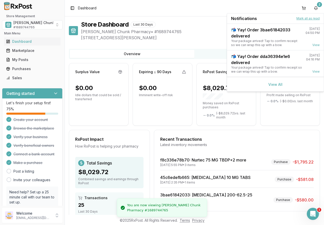
click at [312, 17] on button "Mark all as read" at bounding box center [308, 18] width 23 height 4
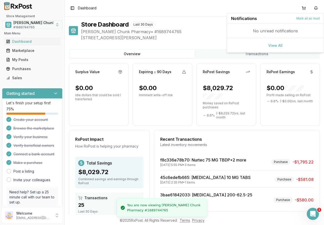
click at [21, 24] on span "[PERSON_NAME] Chunk Pharmacy" at bounding box center [43, 22] width 60 height 5
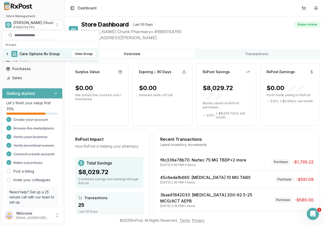
click at [27, 53] on span "Care Options Rx Group" at bounding box center [40, 53] width 40 height 5
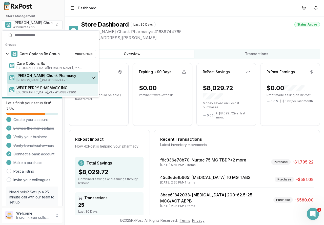
click at [30, 87] on span "WEST PERRY PHARMACY INC" at bounding box center [56, 87] width 80 height 5
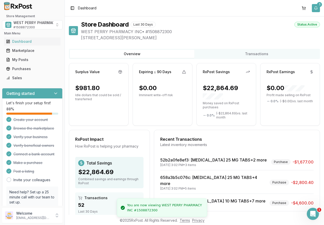
click at [317, 9] on button "1" at bounding box center [316, 8] width 8 height 8
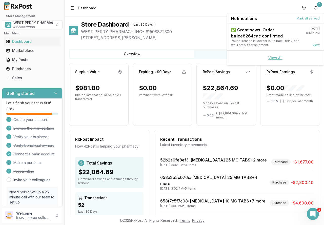
click at [272, 58] on link "View All" at bounding box center [276, 58] width 14 height 4
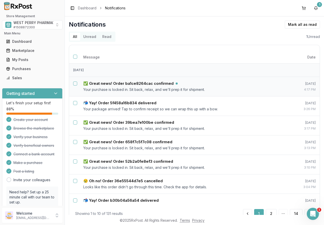
click at [91, 36] on button "Unread" at bounding box center [89, 37] width 19 height 8
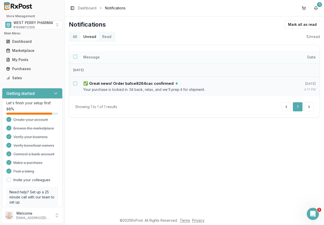
click at [76, 58] on button "Select all notifications" at bounding box center [75, 57] width 4 height 4
click at [279, 26] on button "Mark as read" at bounding box center [280, 25] width 30 height 8
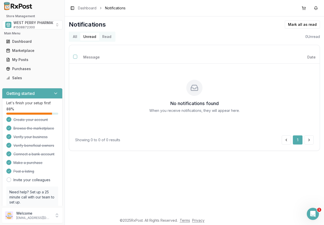
click at [190, 33] on div "All Unread Read 0 Unread" at bounding box center [194, 37] width 251 height 10
click at [136, 27] on div "Notifications Mark all as read" at bounding box center [194, 25] width 251 height 8
